Goal: Navigation & Orientation: Find specific page/section

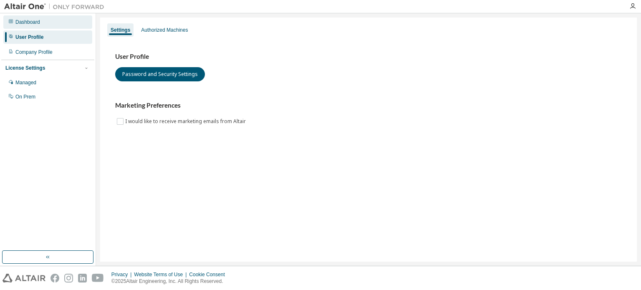
click at [22, 19] on div "Dashboard" at bounding box center [27, 22] width 25 height 7
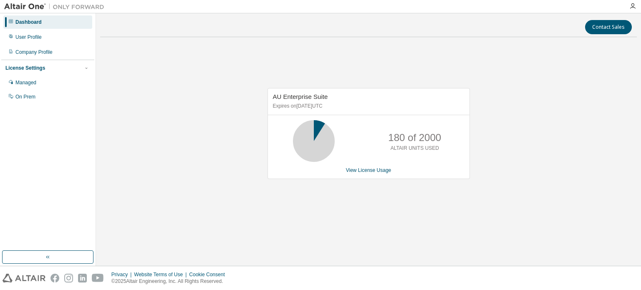
click at [56, 17] on div "Dashboard" at bounding box center [47, 21] width 89 height 13
click at [35, 25] on div "Dashboard" at bounding box center [28, 22] width 26 height 7
click at [48, 21] on div "Dashboard" at bounding box center [47, 21] width 89 height 13
click at [31, 21] on div "Dashboard" at bounding box center [28, 22] width 26 height 7
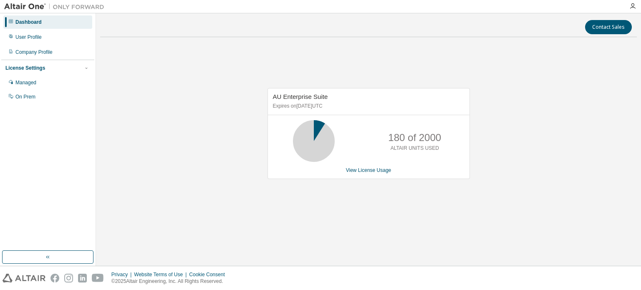
click at [128, 47] on div "AU Enterprise Suite Expires on December 29, 2025 UTC 180 of 2000 ALTAIR UNITS U…" at bounding box center [368, 138] width 537 height 189
click at [632, 7] on icon "button" at bounding box center [633, 6] width 7 height 7
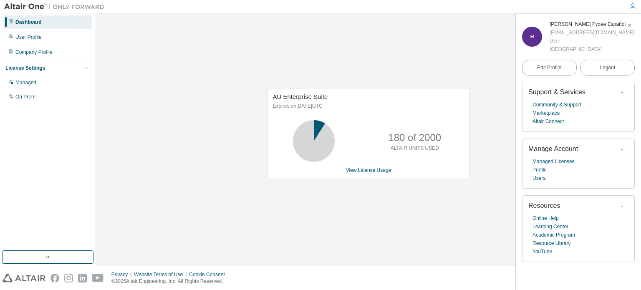
click at [535, 35] on div "H" at bounding box center [532, 37] width 20 height 20
click at [569, 25] on div "Hazel Fydee Español" at bounding box center [592, 24] width 85 height 8
